Goal: Task Accomplishment & Management: Manage account settings

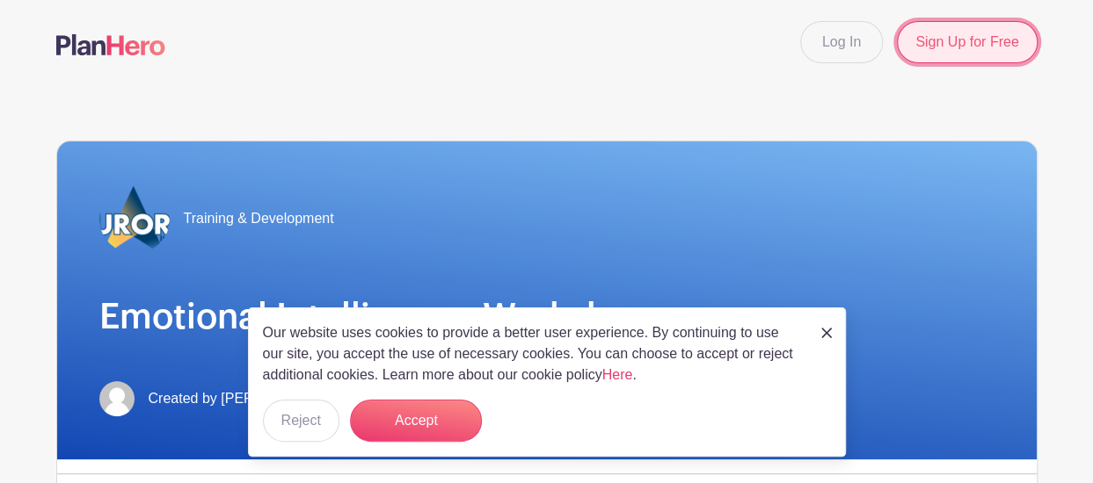
click at [932, 27] on link "Sign Up for Free" at bounding box center [967, 42] width 140 height 42
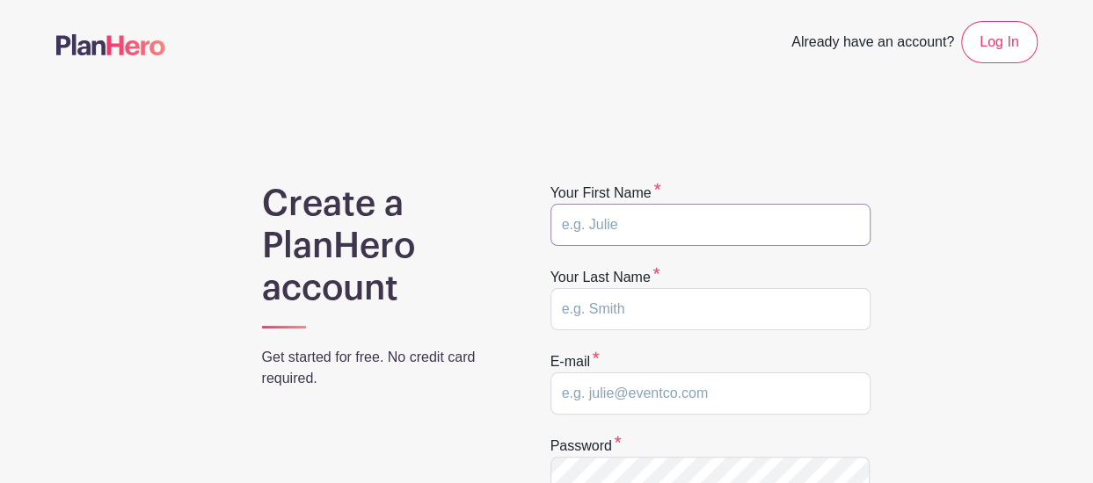
click at [701, 228] on input "text" at bounding box center [710, 225] width 320 height 42
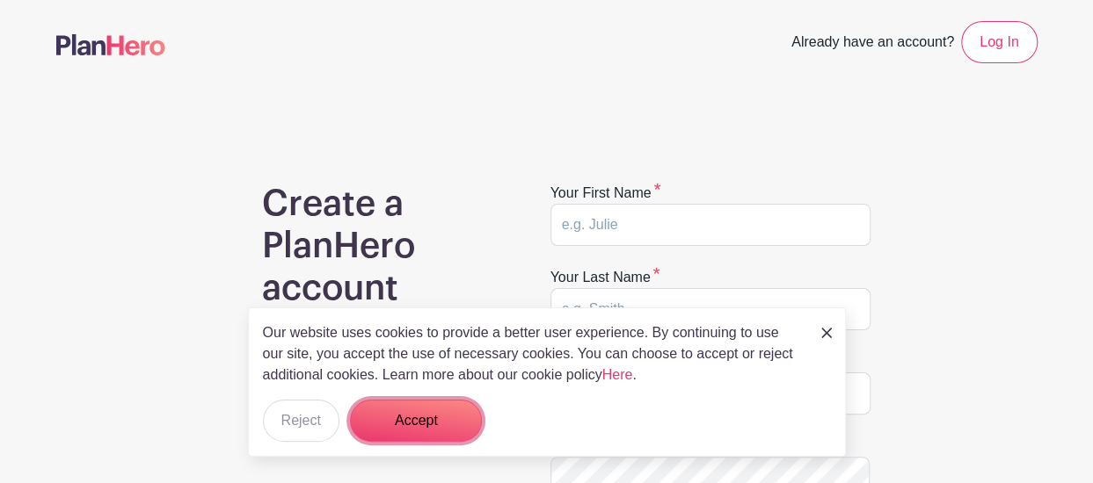
drag, startPoint x: 415, startPoint y: 421, endPoint x: 446, endPoint y: 356, distance: 72.0
click at [415, 421] on button "Accept" at bounding box center [416, 421] width 132 height 42
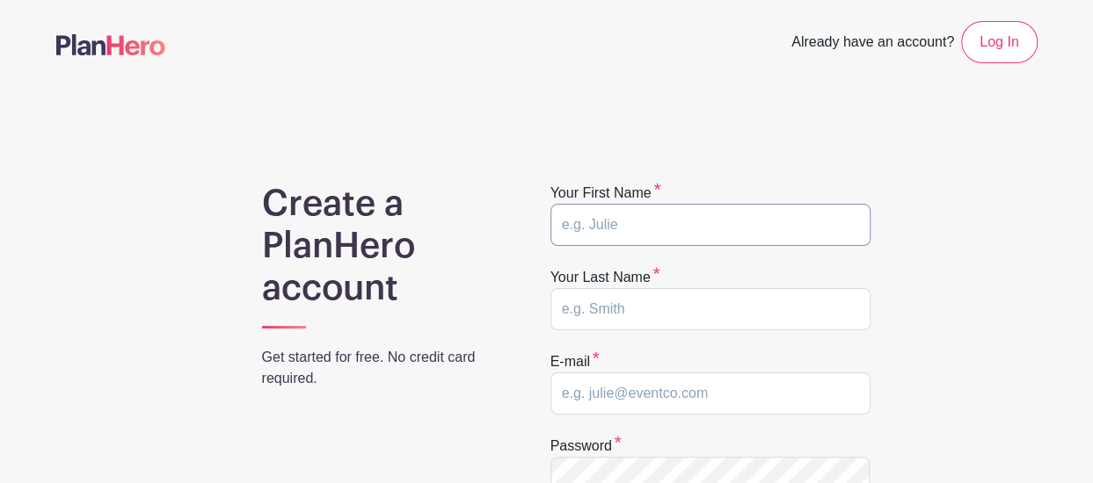
click at [632, 226] on input "text" at bounding box center [710, 225] width 320 height 42
type input "Sangeeta"
type input "Pande"
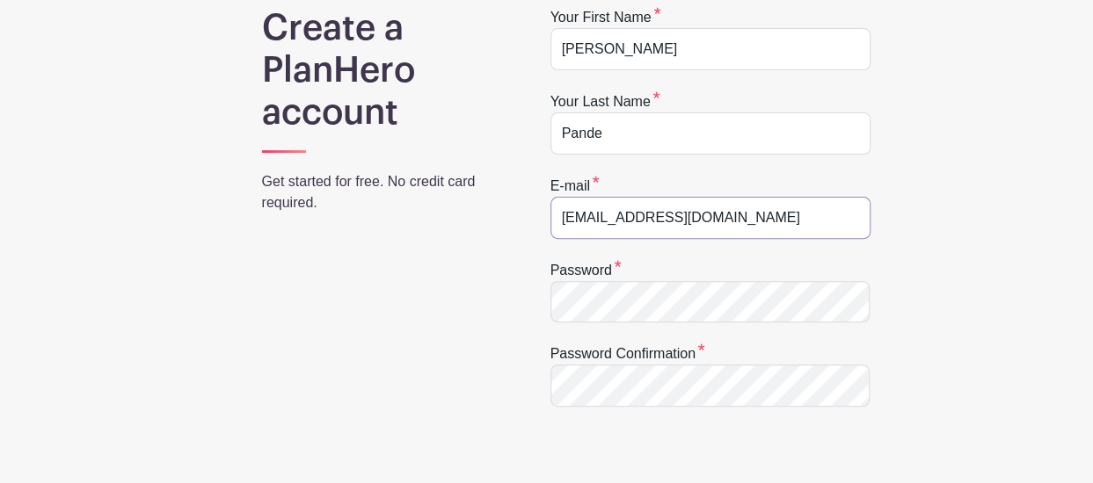
scroll to position [176, 0]
type input "[EMAIL_ADDRESS][DOMAIN_NAME]"
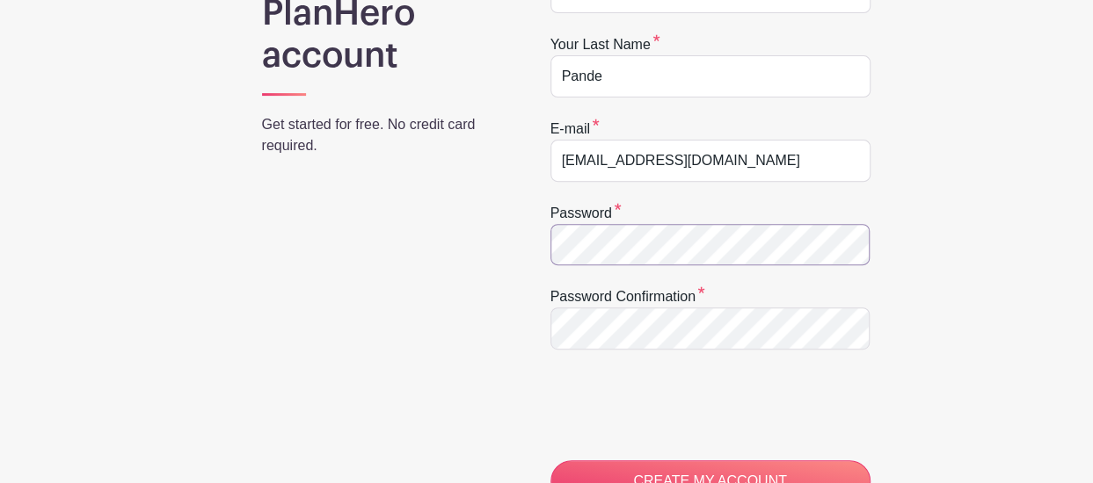
scroll to position [0, 0]
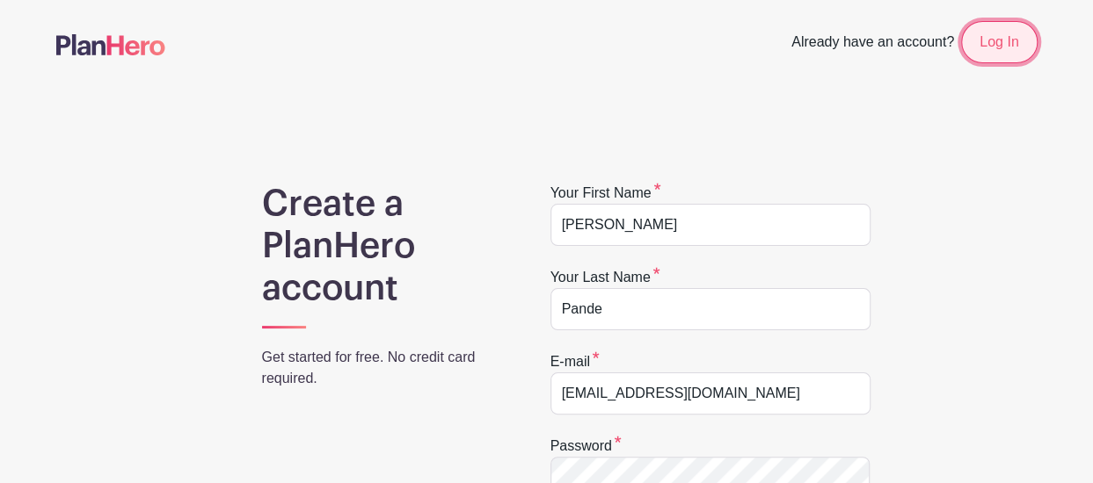
click at [989, 43] on link "Log In" at bounding box center [999, 42] width 76 height 42
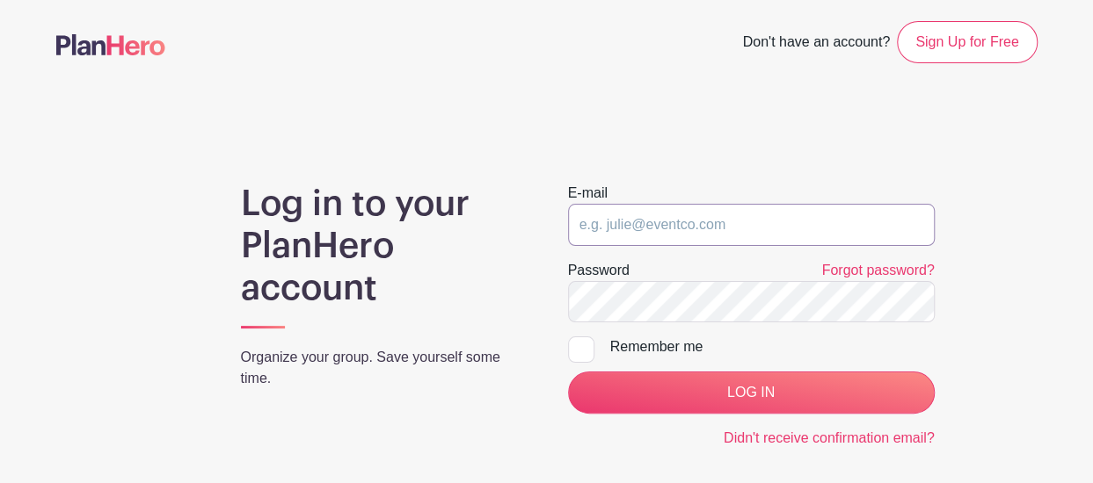
click at [647, 233] on input "email" at bounding box center [751, 225] width 367 height 42
type input "[EMAIL_ADDRESS][DOMAIN_NAME]"
click at [862, 263] on link "Forgot password?" at bounding box center [877, 270] width 113 height 15
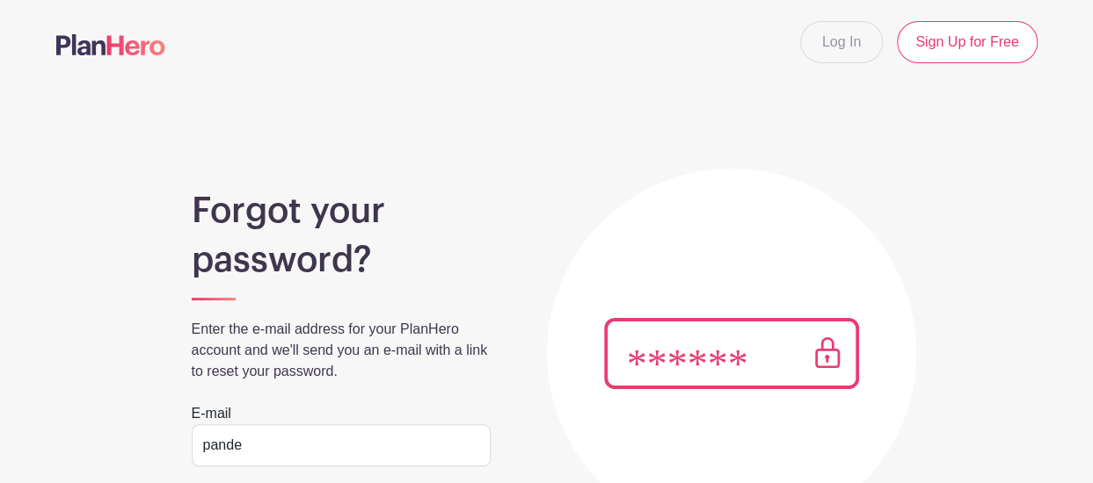
type input "[EMAIL_ADDRESS][DOMAIN_NAME]"
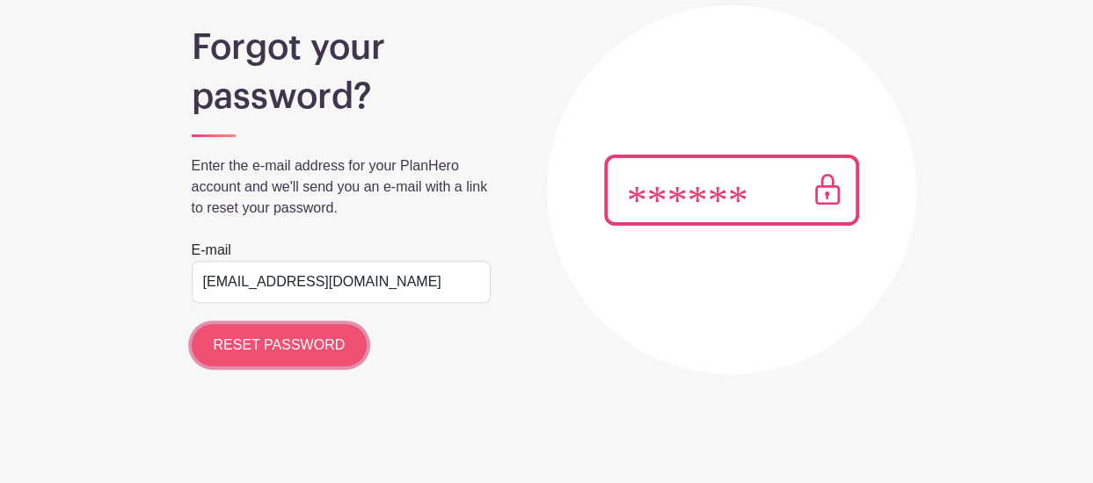
click at [300, 346] on input "RESET PASSWORD" at bounding box center [280, 345] width 176 height 42
